Goal: Navigation & Orientation: Understand site structure

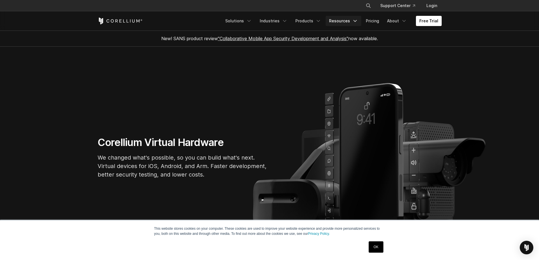
click at [256, 21] on polyline "Navigation Menu" at bounding box center [355, 20] width 3 height 1
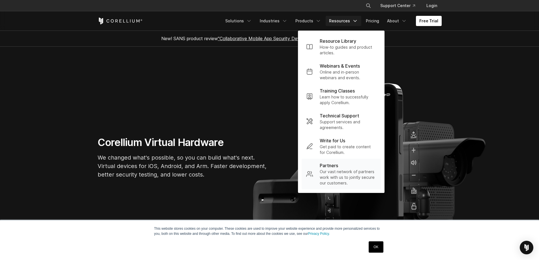
click at [256, 150] on p "Partners" at bounding box center [329, 165] width 18 height 7
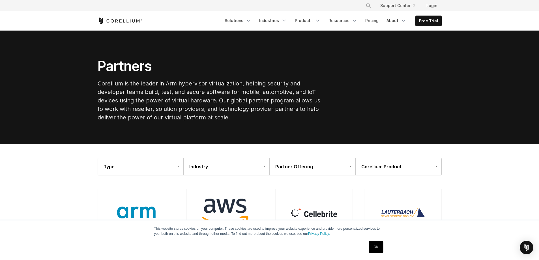
click at [115, 18] on icon "Corellium Home" at bounding box center [120, 21] width 45 height 7
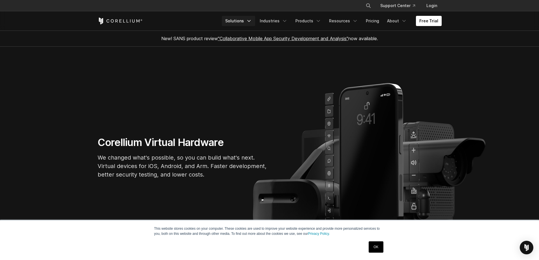
click at [253, 18] on link "Solutions" at bounding box center [238, 21] width 33 height 10
